Goal: Task Accomplishment & Management: Manage account settings

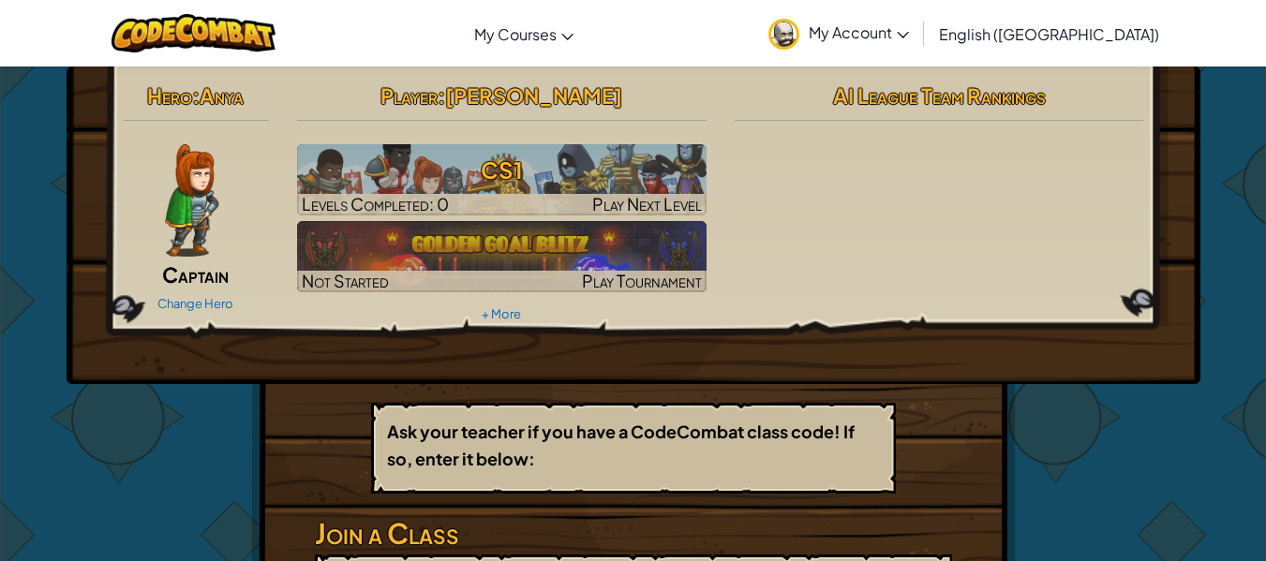
click at [191, 198] on img at bounding box center [191, 200] width 53 height 112
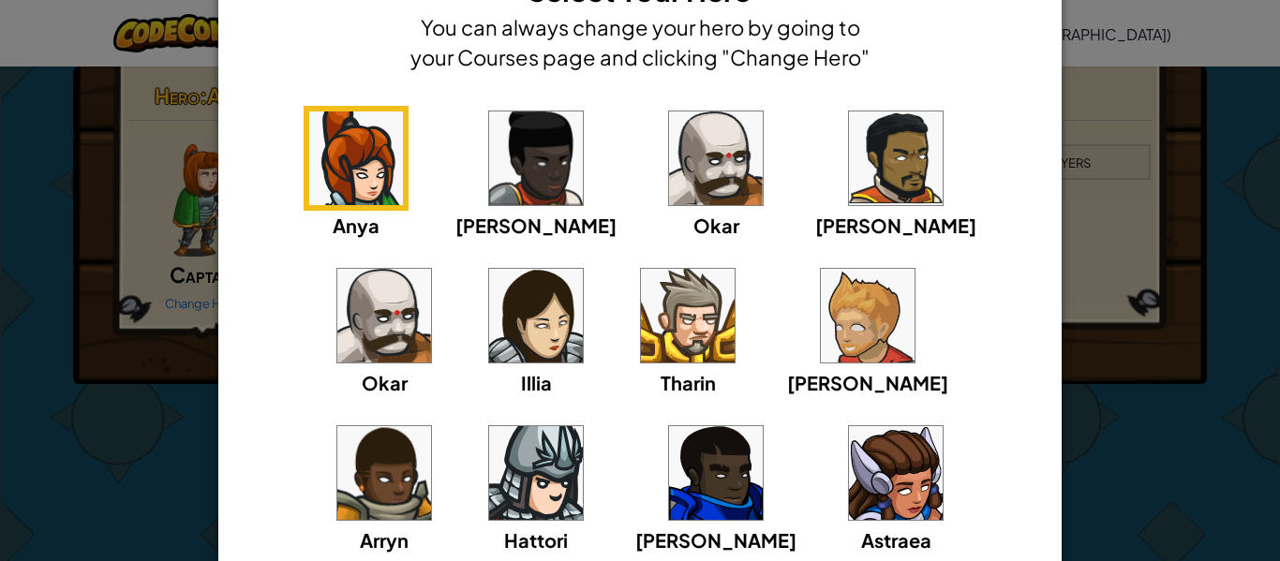
scroll to position [88, 0]
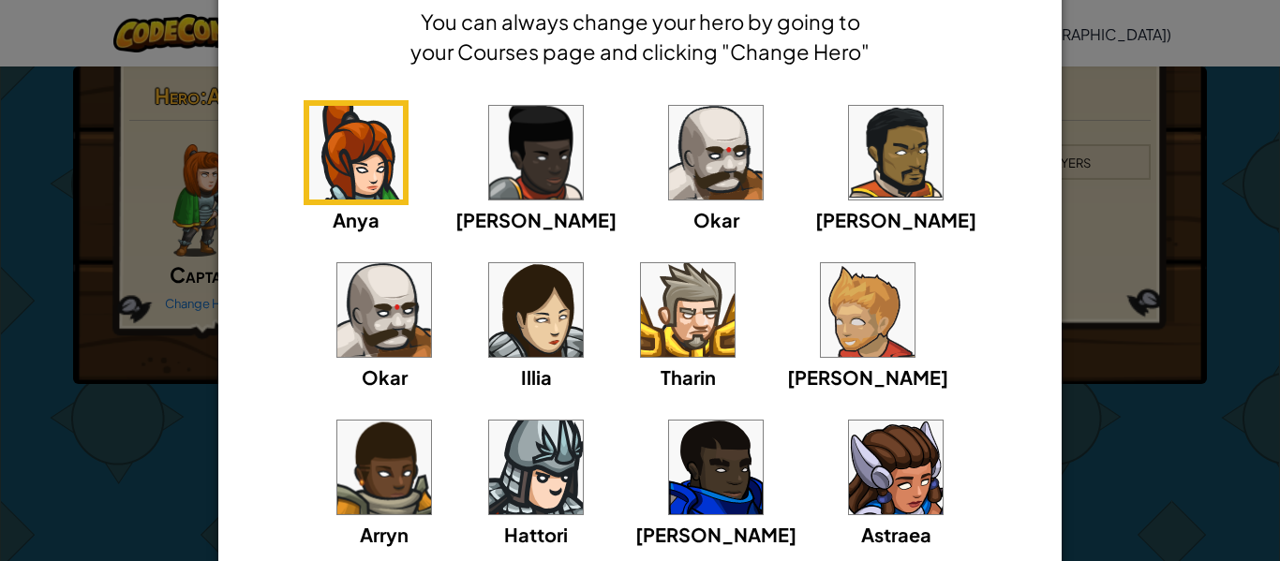
click at [669, 139] on img at bounding box center [716, 153] width 94 height 94
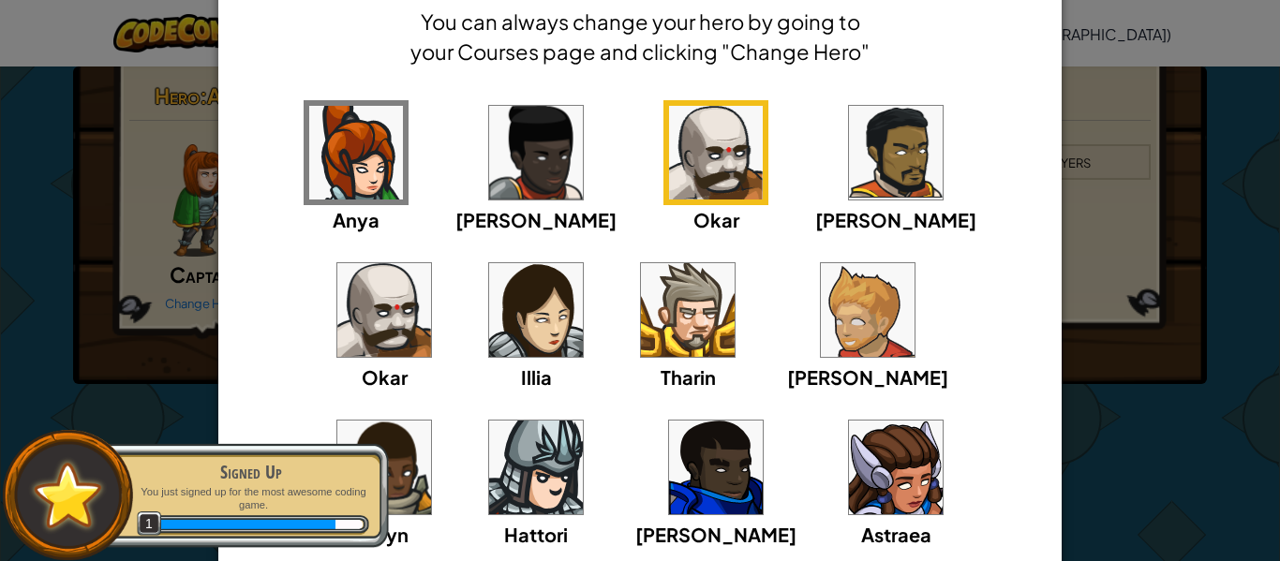
scroll to position [192, 0]
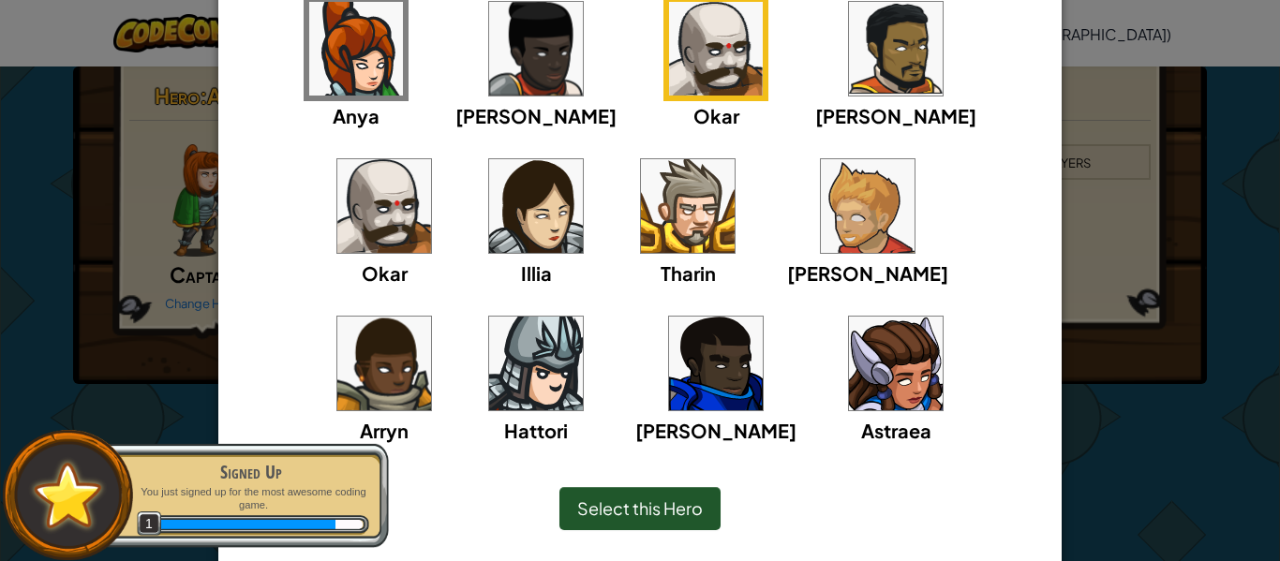
click at [598, 510] on span "Select this Hero" at bounding box center [640, 509] width 126 height 22
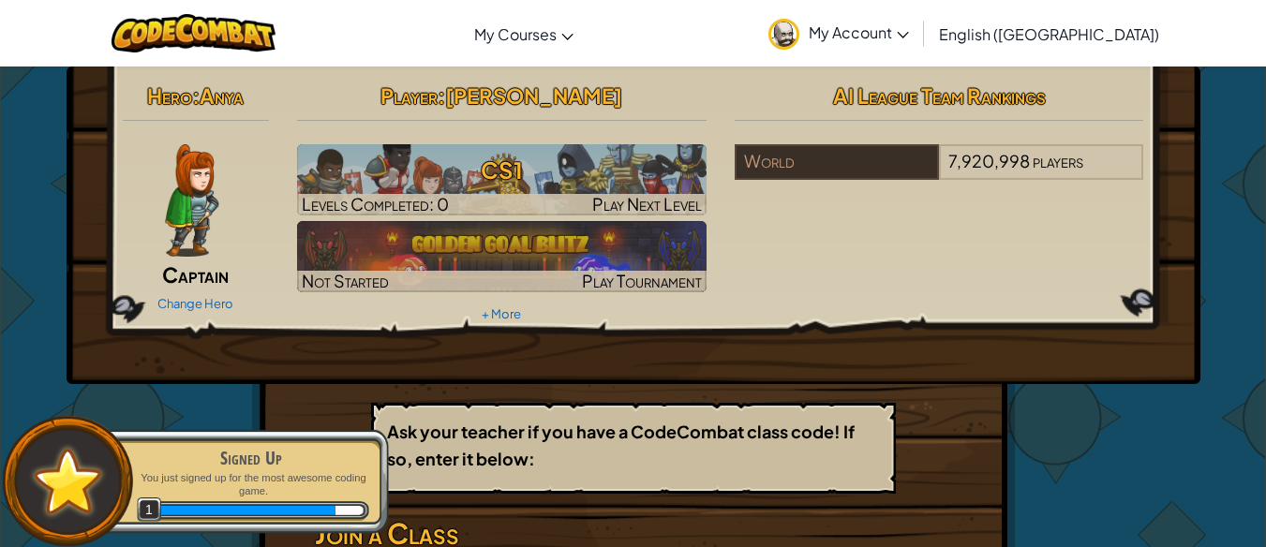
click at [207, 200] on img at bounding box center [191, 200] width 53 height 112
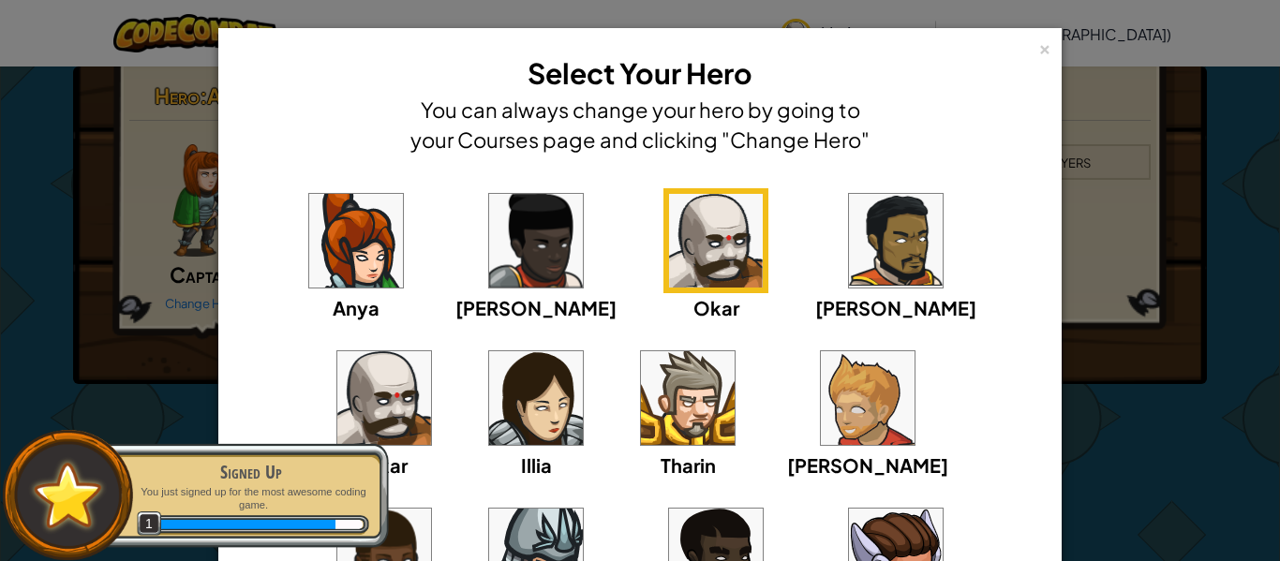
click at [669, 276] on img at bounding box center [716, 241] width 94 height 94
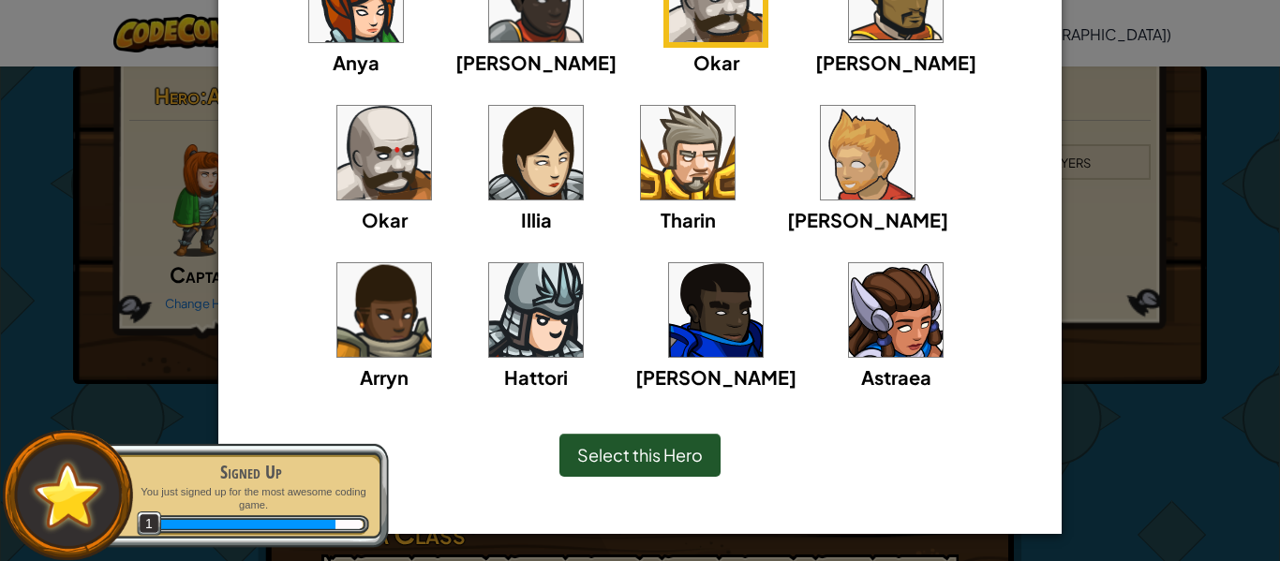
scroll to position [246, 0]
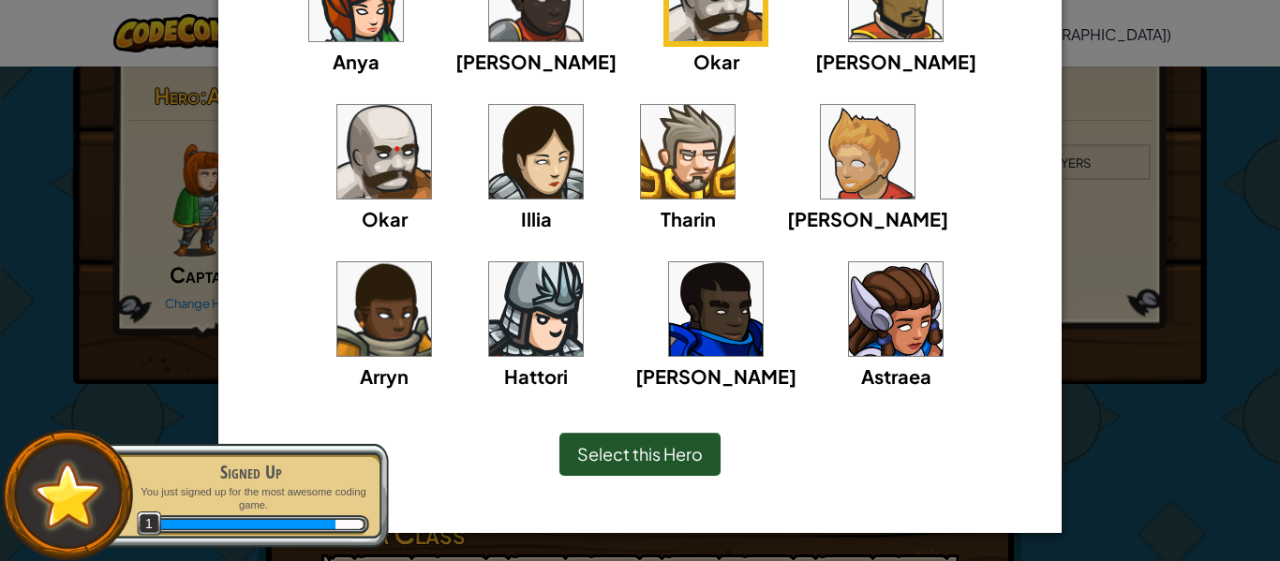
click at [603, 454] on span "Select this Hero" at bounding box center [640, 454] width 126 height 22
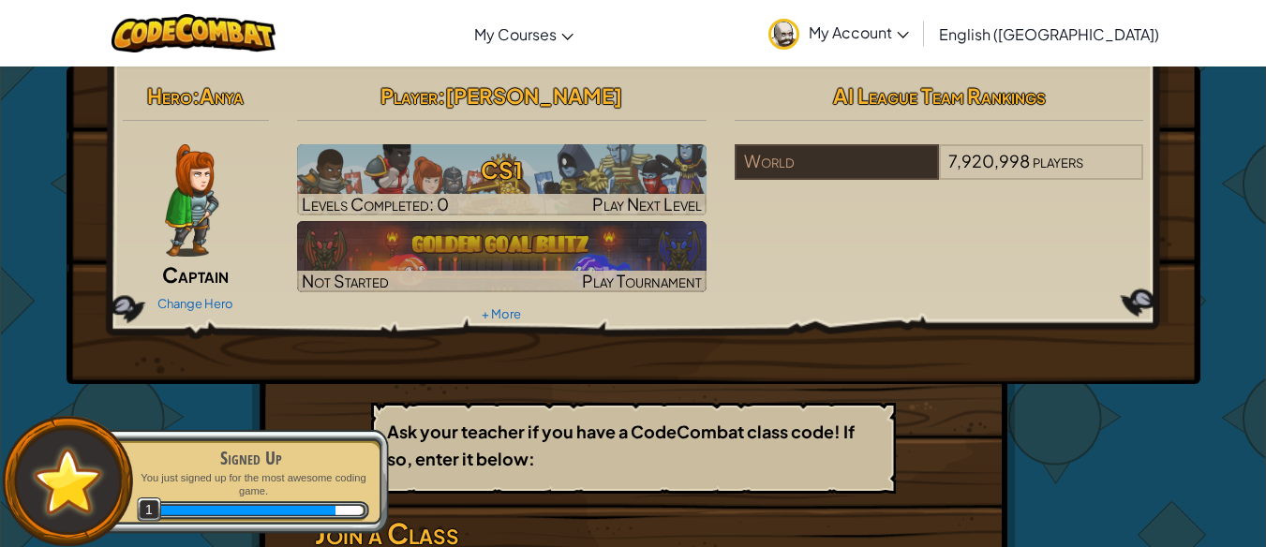
click at [192, 154] on img at bounding box center [191, 200] width 53 height 112
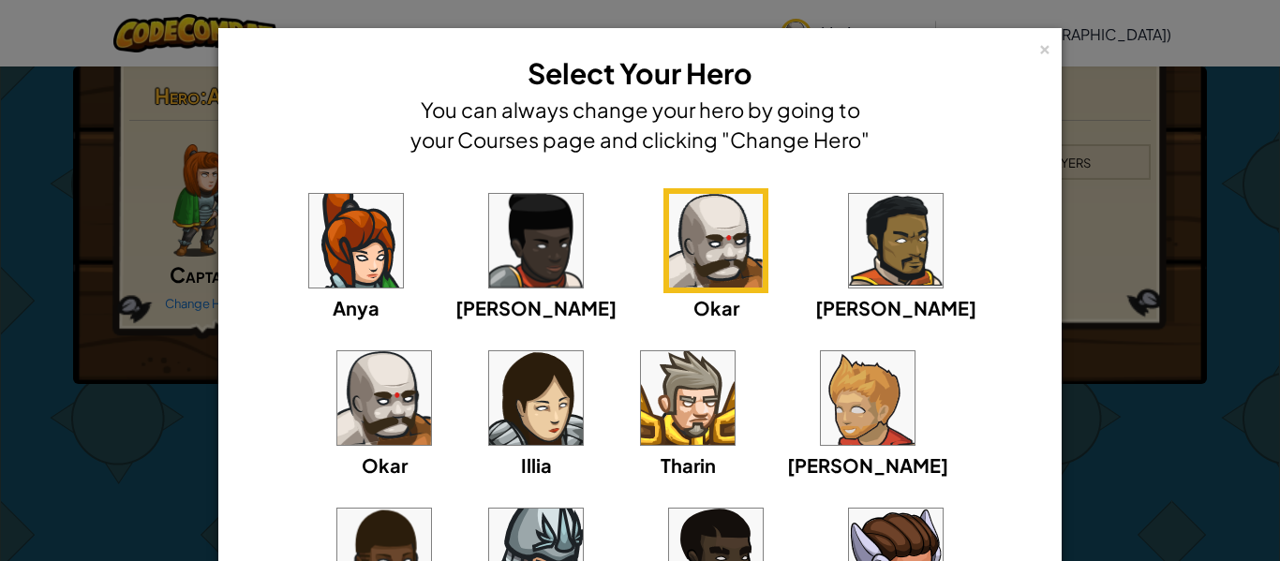
click at [669, 281] on img at bounding box center [716, 241] width 94 height 94
click at [489, 234] on img at bounding box center [536, 241] width 94 height 94
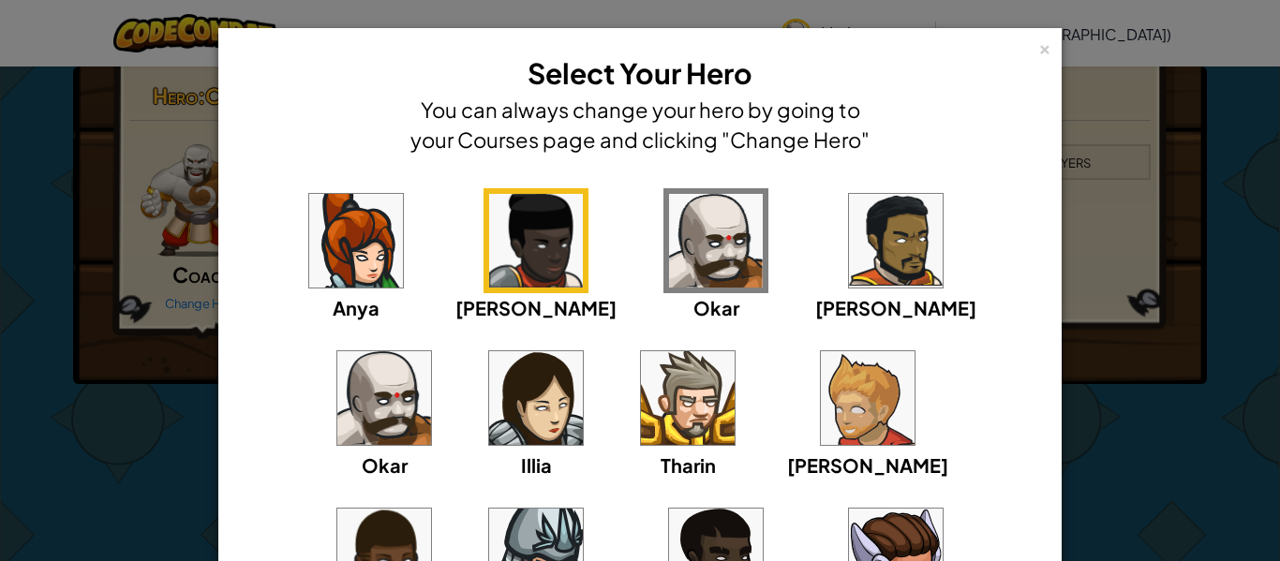
click at [669, 260] on img at bounding box center [716, 241] width 94 height 94
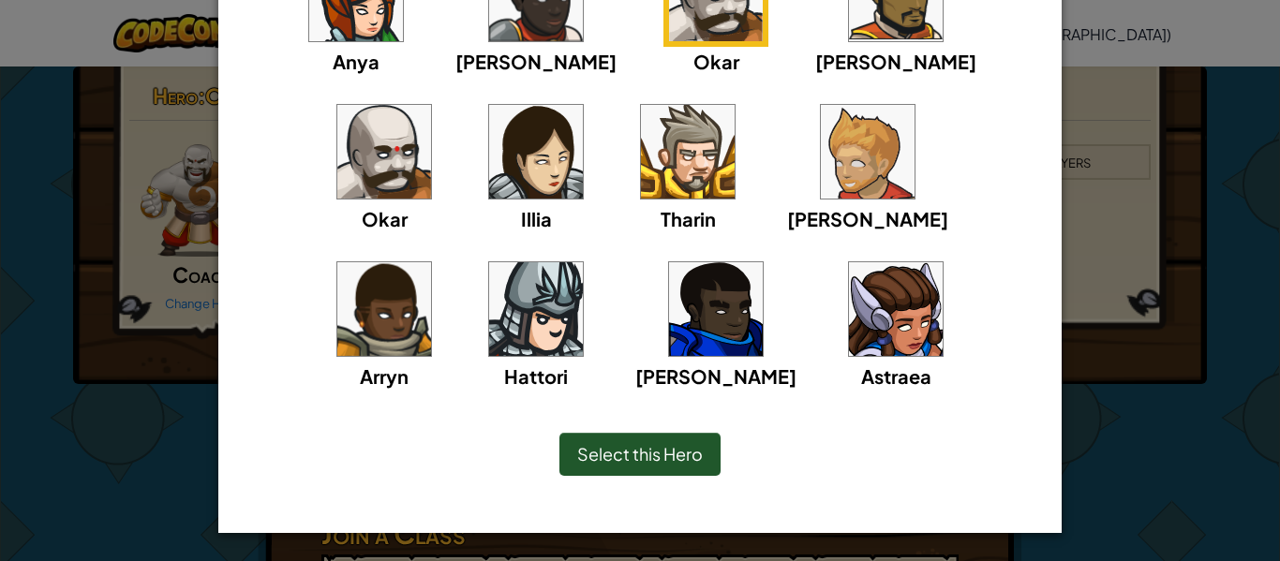
click at [620, 448] on span "Select this Hero" at bounding box center [640, 454] width 126 height 22
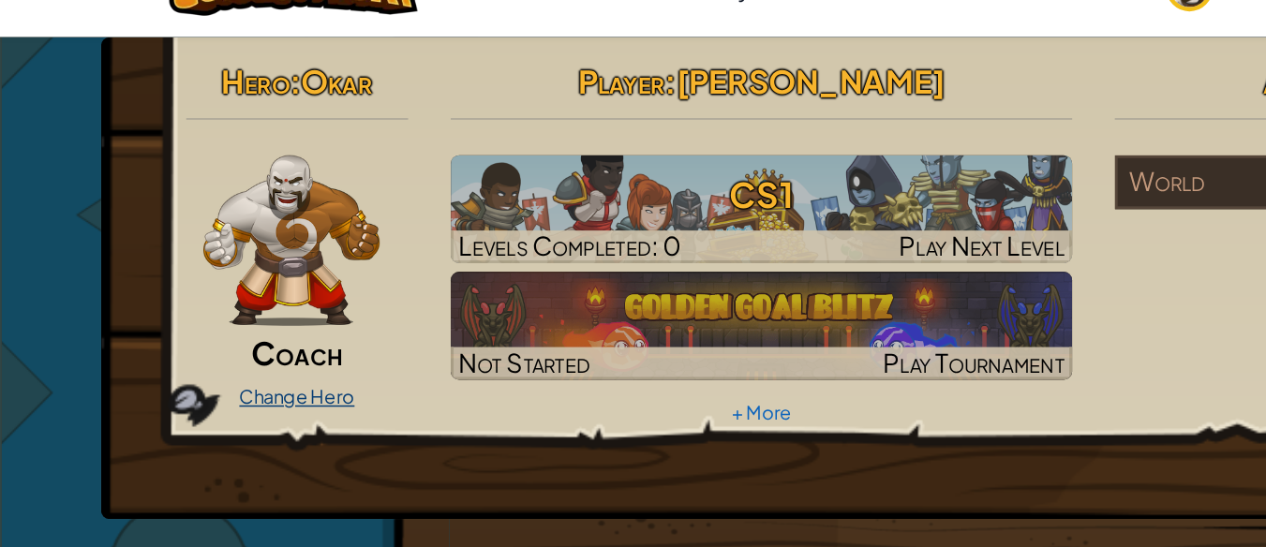
click at [226, 301] on link "Change Hero" at bounding box center [195, 303] width 76 height 15
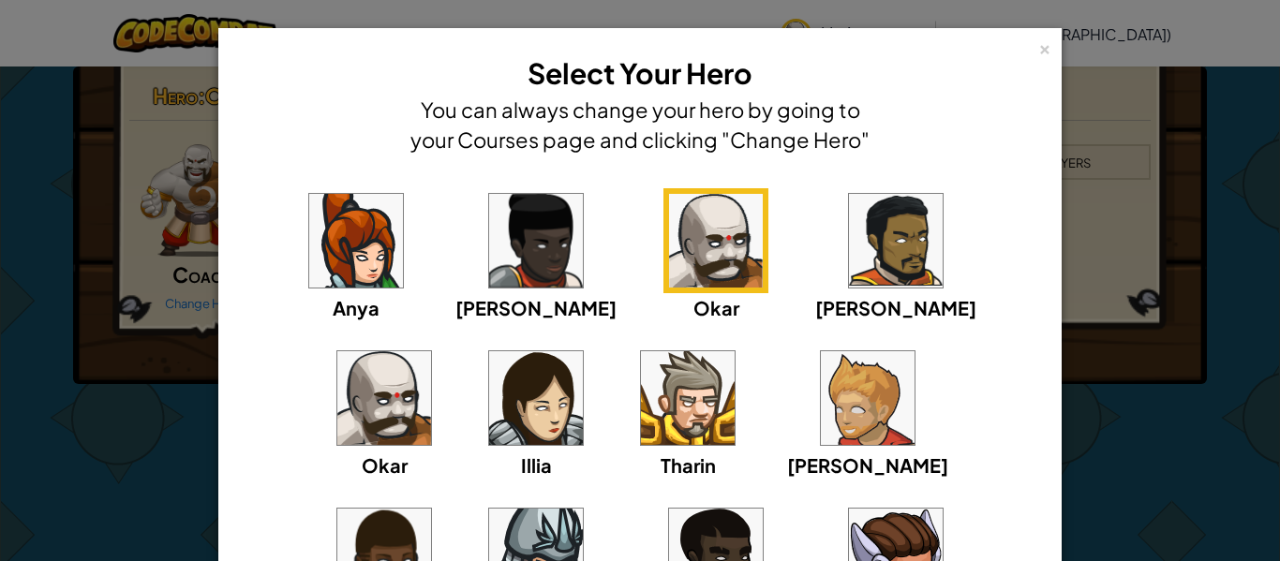
click at [431, 351] on img at bounding box center [384, 398] width 94 height 94
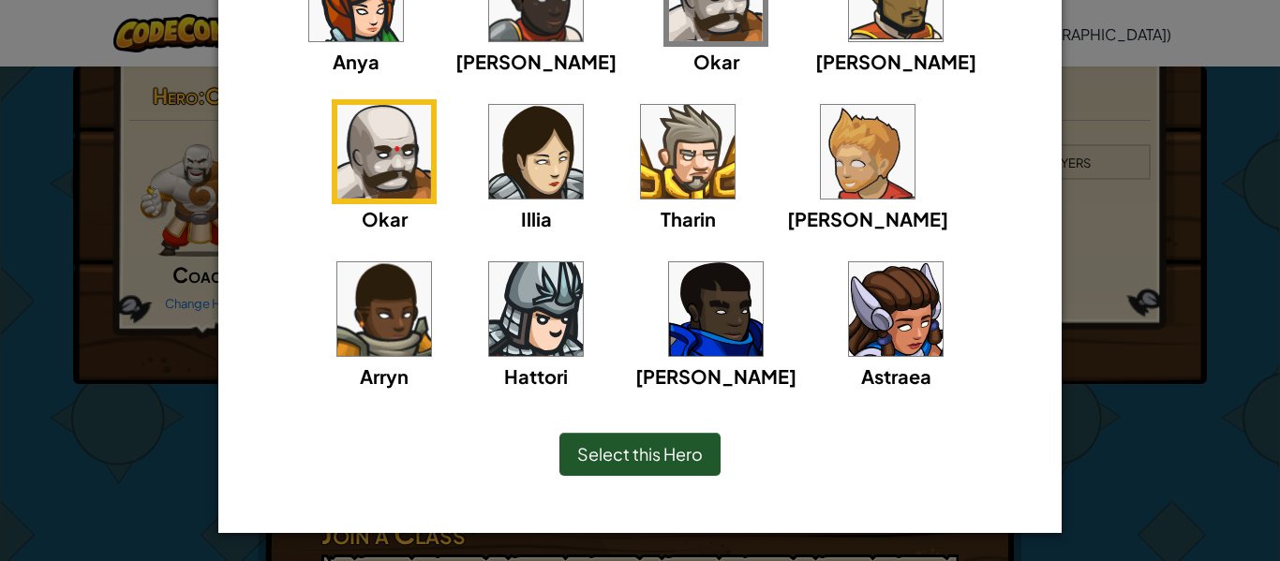
click at [641, 464] on span "Select this Hero" at bounding box center [640, 454] width 126 height 22
